Goal: Contribute content

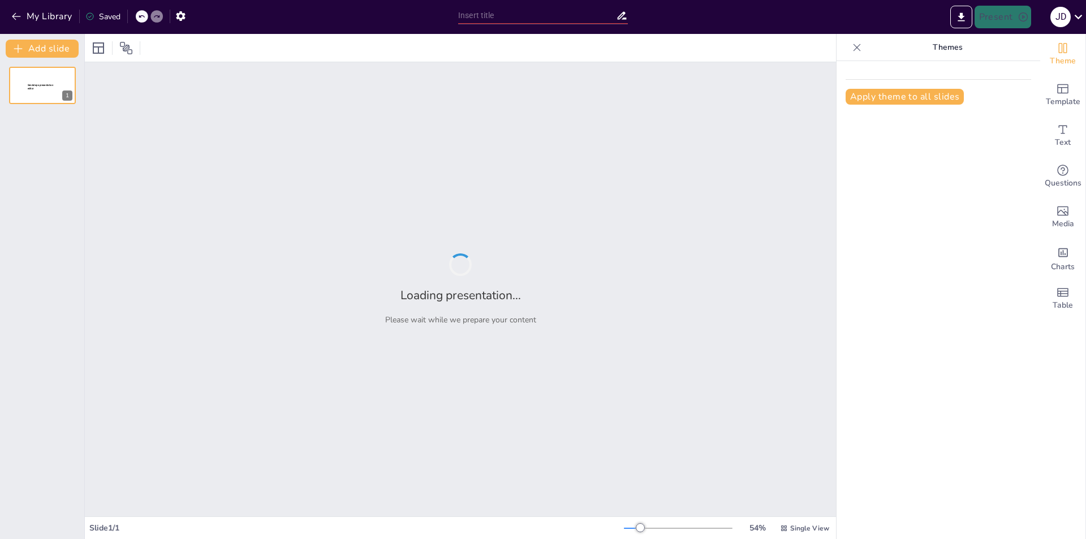
type input "Desarrollo Urbano en [GEOGRAPHIC_DATA]: Proyectos de Hospedaje y Oficinas"
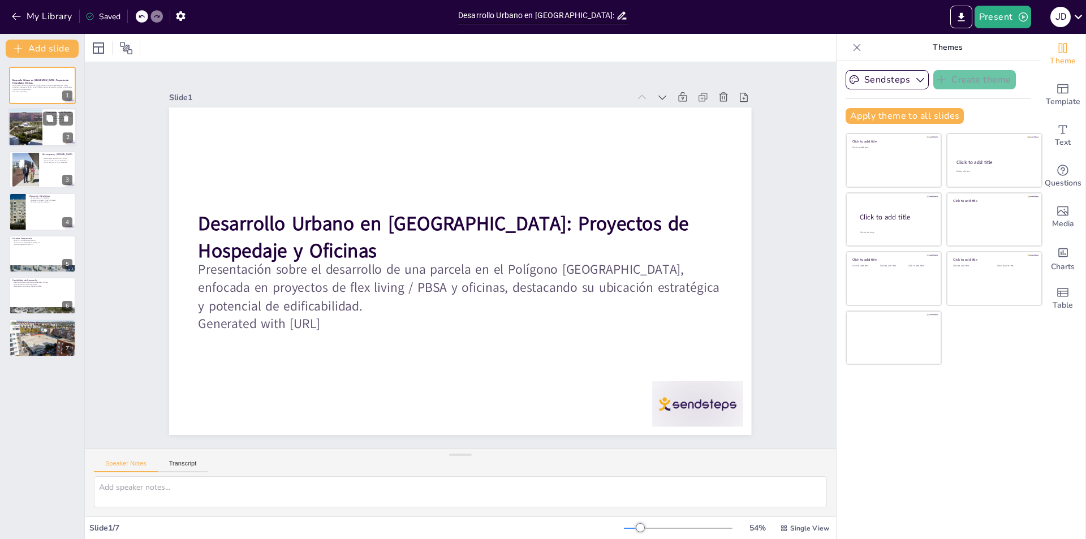
click at [18, 135] on div at bounding box center [26, 128] width 58 height 38
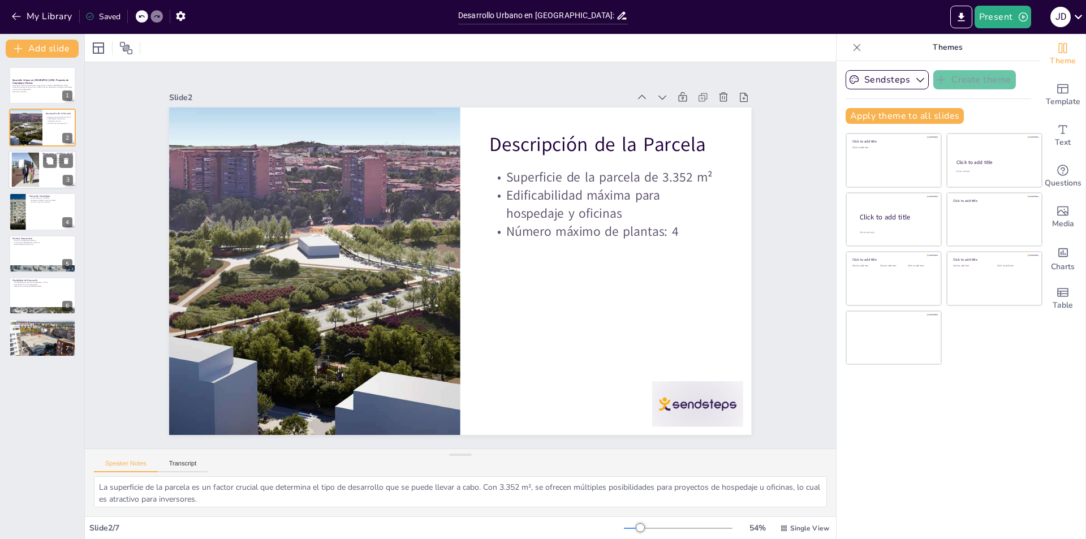
click at [20, 173] on div at bounding box center [24, 169] width 51 height 34
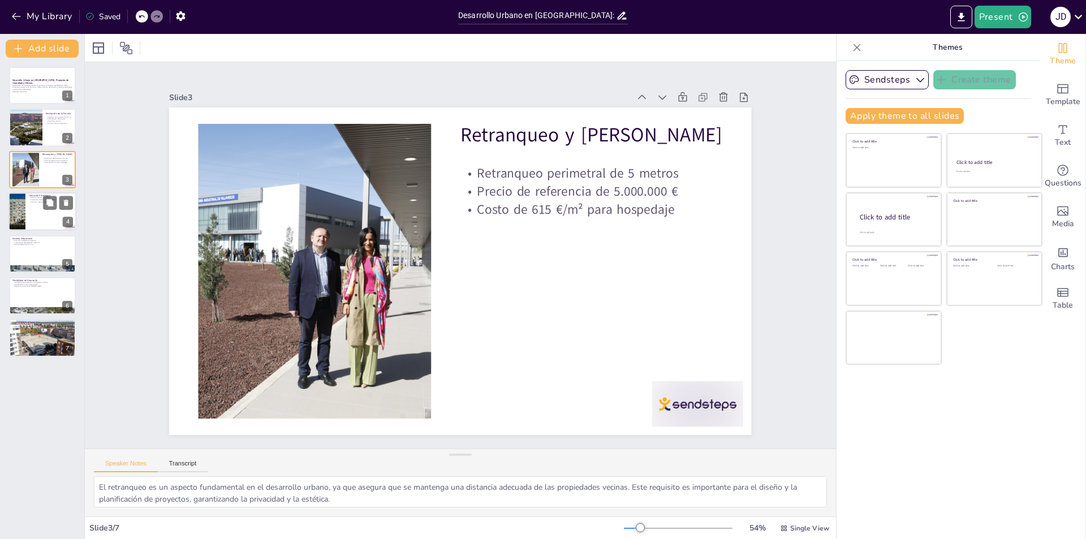
click at [29, 219] on div at bounding box center [42, 211] width 68 height 38
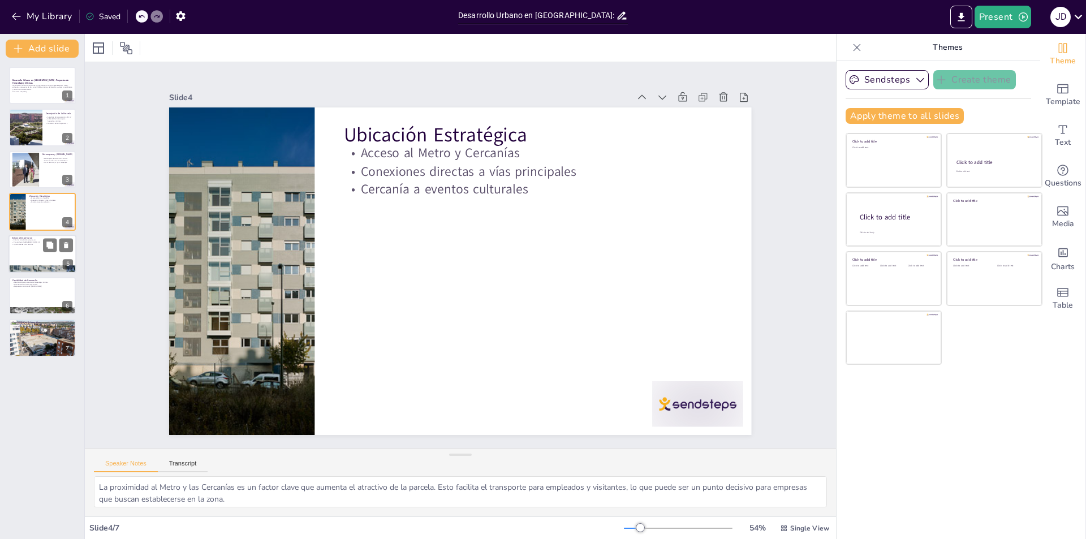
click at [38, 261] on div at bounding box center [42, 254] width 68 height 38
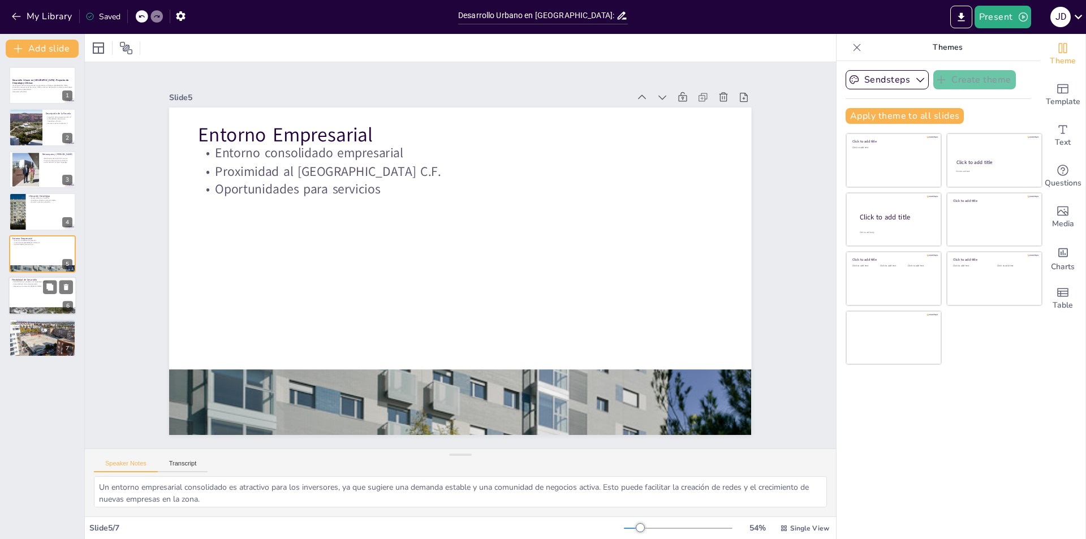
click at [41, 304] on div at bounding box center [42, 295] width 68 height 38
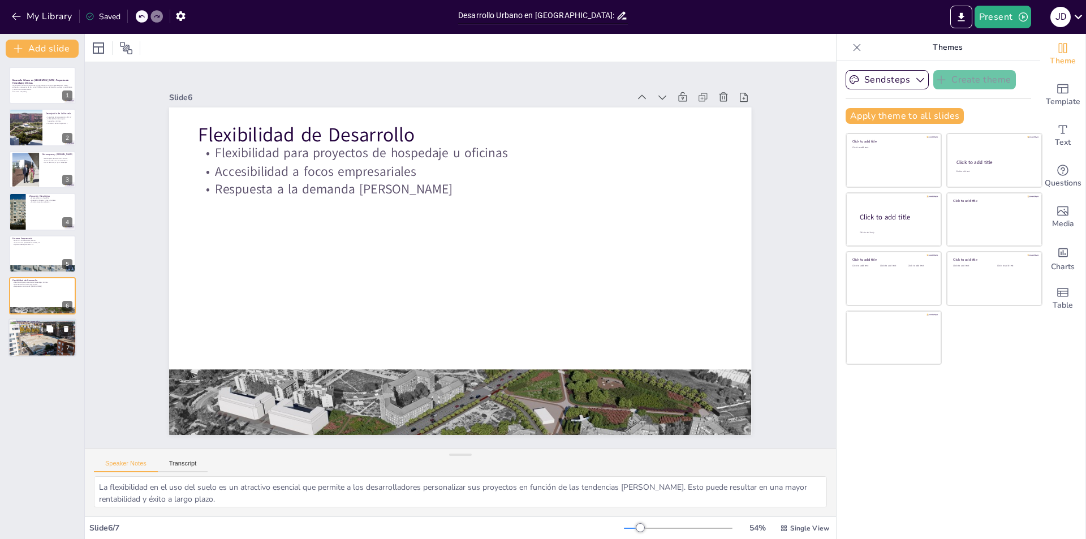
click at [22, 341] on div at bounding box center [42, 337] width 68 height 38
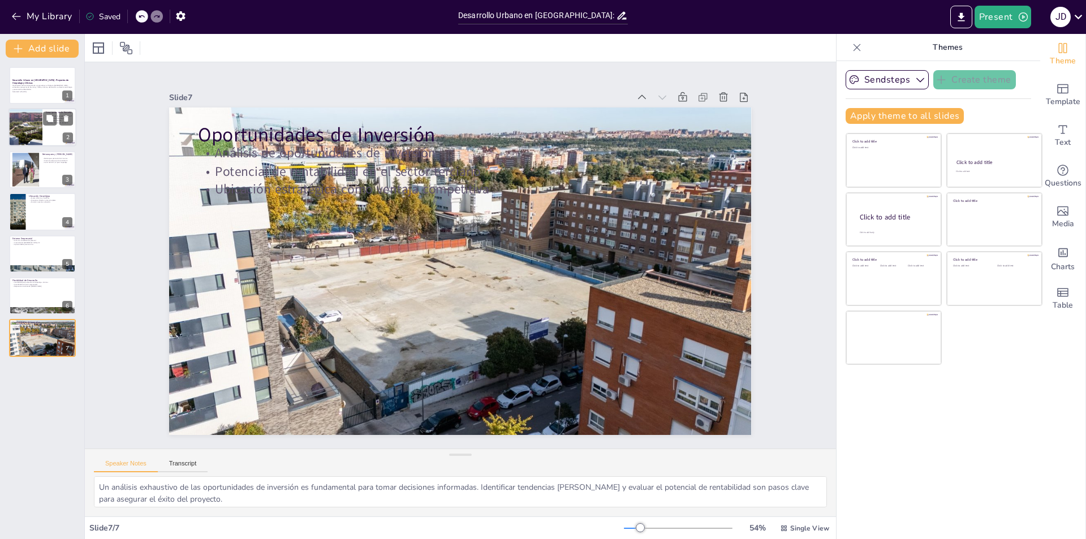
click at [34, 109] on div "Descripción de la Parcela Superficie de la parcela de 3.352 m² Edificabilidad m…" at bounding box center [42, 128] width 68 height 38
type textarea "La superficie de la parcela es un factor crucial que determina el tipo de desar…"
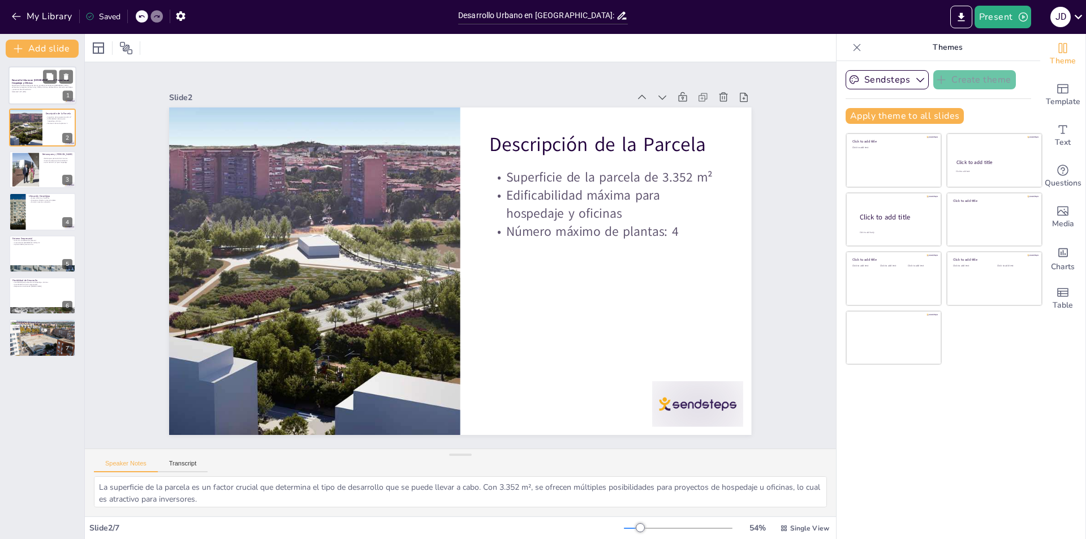
click at [38, 83] on p "Desarrollo Urbano en [GEOGRAPHIC_DATA]: Proyectos de Hospedaje y Oficinas" at bounding box center [42, 82] width 61 height 6
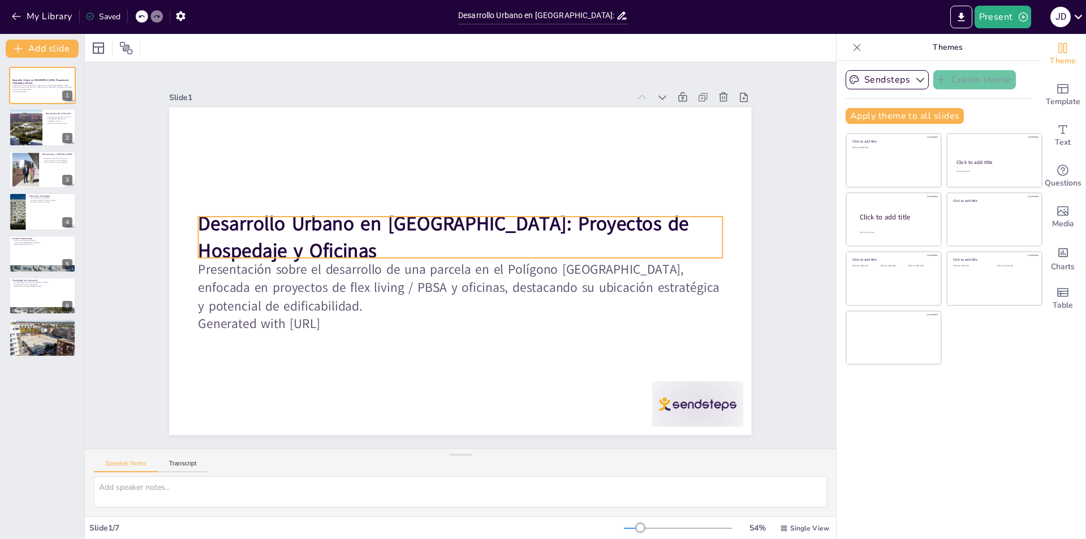
click at [315, 213] on strong "Desarrollo Urbano en [GEOGRAPHIC_DATA]: Proyectos de Hospedaje y Oficinas" at bounding box center [446, 221] width 494 height 77
